Goal: Information Seeking & Learning: Find specific fact

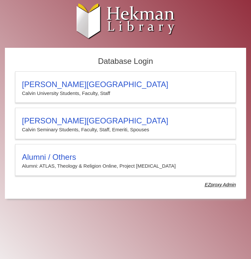
click at [70, 82] on h3 "[PERSON_NAME][GEOGRAPHIC_DATA]" at bounding box center [125, 84] width 207 height 9
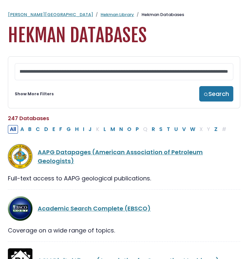
scroll to position [0, 379]
click at [1, 67] on section "**********" at bounding box center [124, 82] width 248 height 52
type input "**********"
drag, startPoint x: 229, startPoint y: 72, endPoint x: 0, endPoint y: 68, distance: 229.8
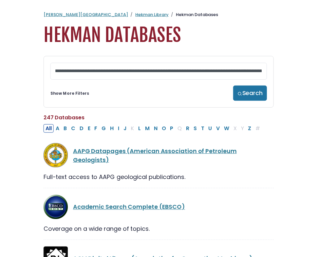
scroll to position [0, 0]
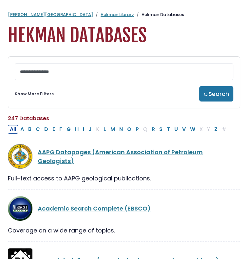
drag, startPoint x: 46, startPoint y: 67, endPoint x: 0, endPoint y: 66, distance: 45.9
drag, startPoint x: 63, startPoint y: 71, endPoint x: 0, endPoint y: 67, distance: 63.1
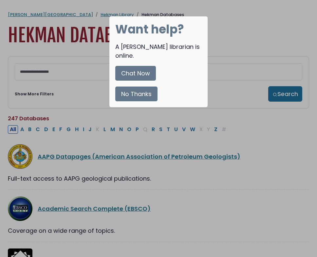
click at [149, 87] on button "No Thanks" at bounding box center [136, 94] width 42 height 15
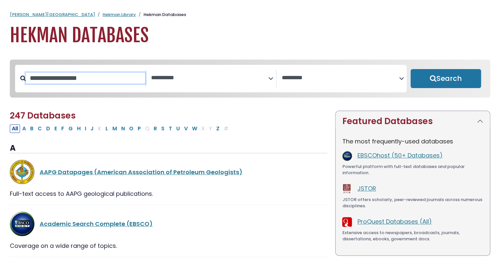
click at [88, 80] on input "Search database by title or keyword" at bounding box center [85, 78] width 119 height 11
click at [103, 15] on link "Hekman Library" at bounding box center [119, 14] width 33 height 6
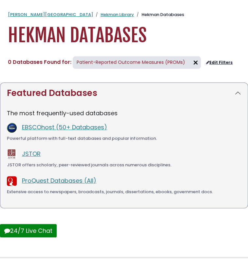
click at [190, 63] on img at bounding box center [195, 62] width 10 height 10
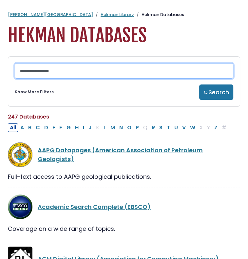
click at [101, 73] on input "Search database by title or keyword" at bounding box center [124, 70] width 219 height 15
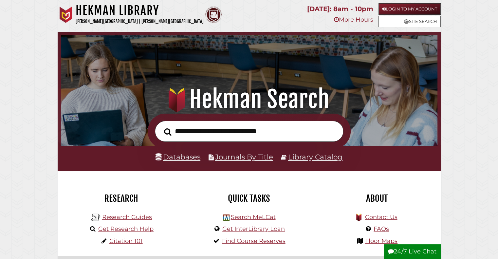
scroll to position [125, 374]
click at [401, 8] on link "Login to My Account" at bounding box center [410, 8] width 62 height 11
